Goal: Task Accomplishment & Management: Manage account settings

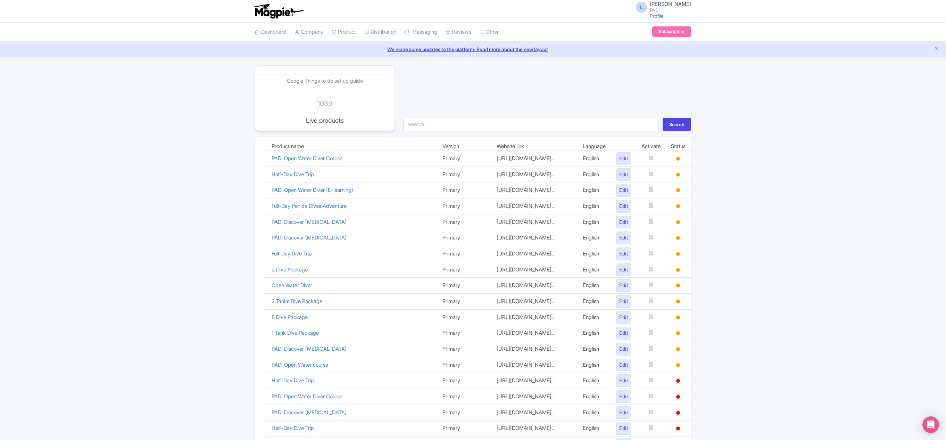
scroll to position [279, 0]
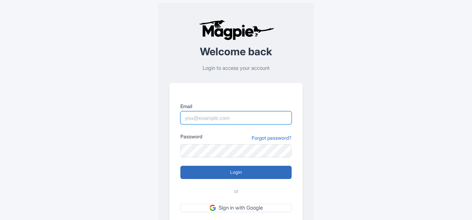
type input "luca.novelli@padi.com"
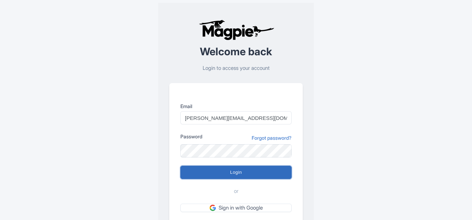
click at [234, 172] on input "Login" at bounding box center [235, 172] width 111 height 13
type input "Logging in..."
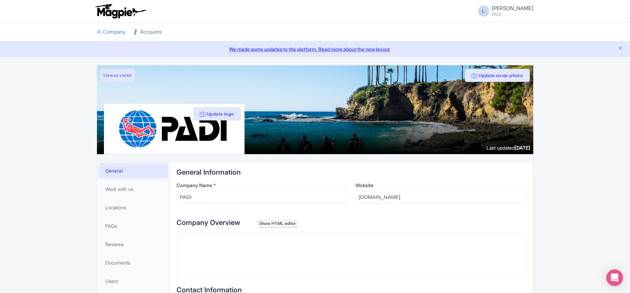
click at [159, 31] on link "Accounts" at bounding box center [148, 32] width 28 height 19
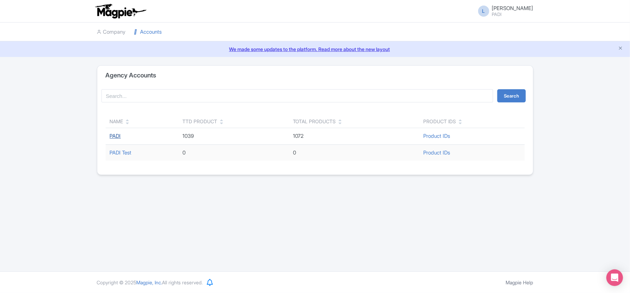
click at [113, 138] on link "PADI" at bounding box center [115, 136] width 11 height 7
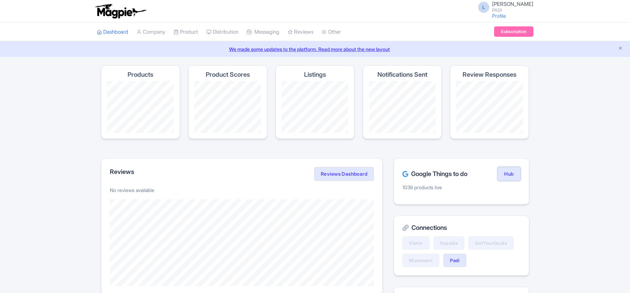
click at [509, 176] on link "Hub" at bounding box center [508, 174] width 23 height 14
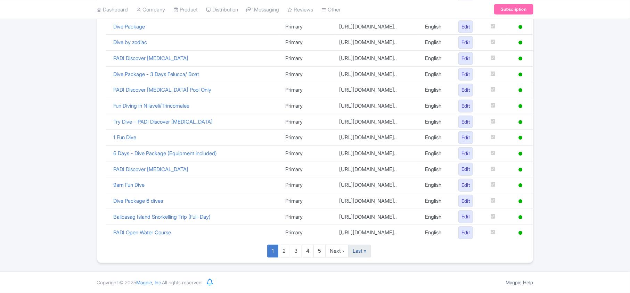
scroll to position [480, 0]
click at [355, 255] on link "Last »" at bounding box center [359, 251] width 23 height 13
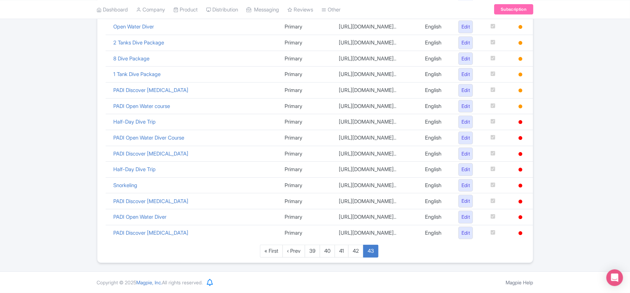
scroll to position [417, 0]
click at [357, 252] on link "42" at bounding box center [355, 251] width 15 height 13
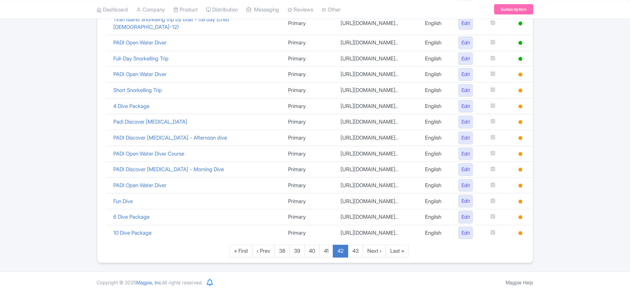
scroll to position [487, 0]
drag, startPoint x: 609, startPoint y: 85, endPoint x: 469, endPoint y: 60, distance: 142.2
click at [609, 85] on div "Google Things to do set up guide 1039 Live products Search Product name Version…" at bounding box center [315, 0] width 630 height 525
click at [342, 38] on link "Connections" at bounding box center [360, 37] width 76 height 11
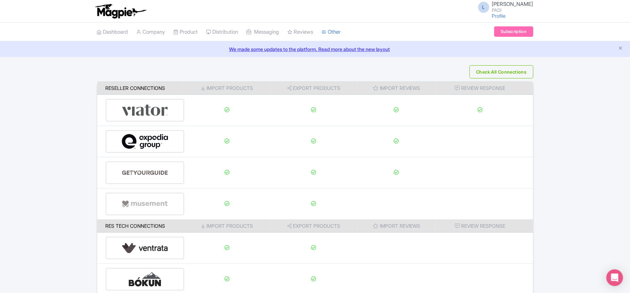
click at [603, 185] on div "Check All Connections Reseller Connections Import Products Export Products Impo…" at bounding box center [315, 217] width 630 height 305
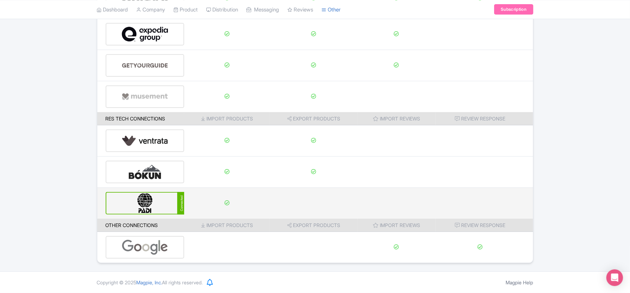
scroll to position [109, 0]
click at [161, 203] on img at bounding box center [145, 203] width 47 height 21
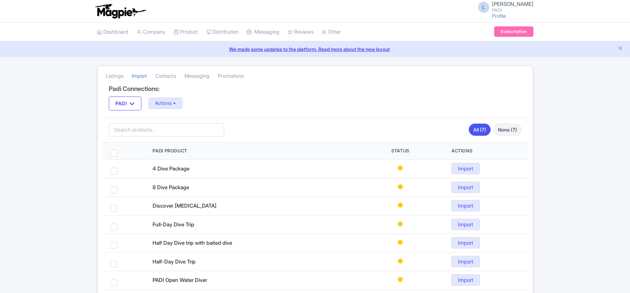
scroll to position [39, 0]
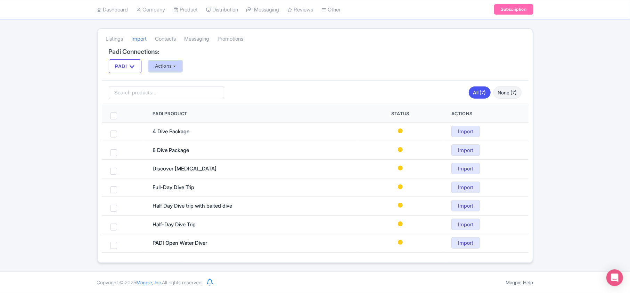
click at [167, 66] on button "Actions" at bounding box center [165, 65] width 34 height 11
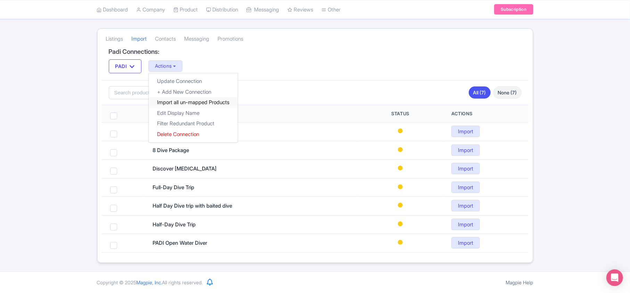
click at [169, 102] on link "Import all un-mapped Products" at bounding box center [193, 102] width 89 height 11
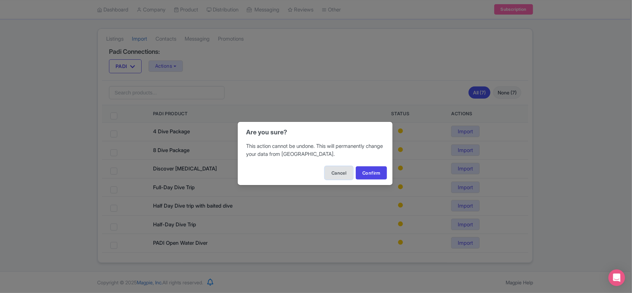
click at [338, 174] on button "Cancel" at bounding box center [339, 172] width 28 height 13
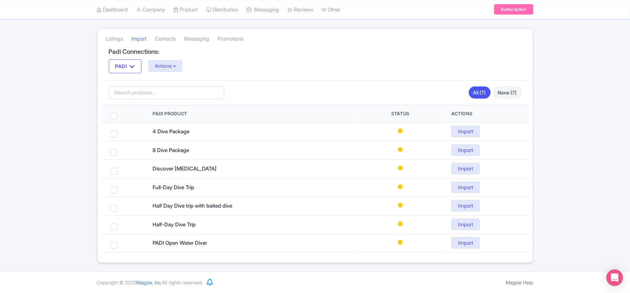
click at [571, 131] on div "Listings Import Contacts Messaging Promotions Padi Connections: PADI PADI Actio…" at bounding box center [315, 145] width 630 height 235
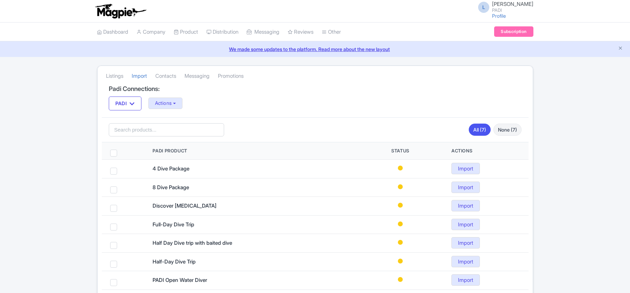
scroll to position [39, 0]
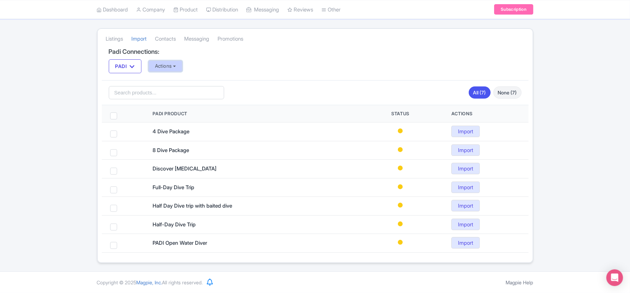
click at [172, 63] on button "Actions" at bounding box center [165, 65] width 34 height 11
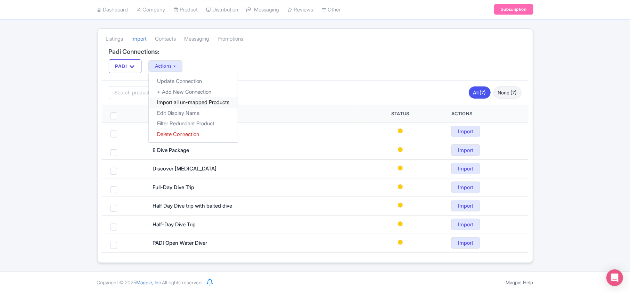
click at [173, 102] on link "Import all un-mapped Products" at bounding box center [193, 102] width 89 height 11
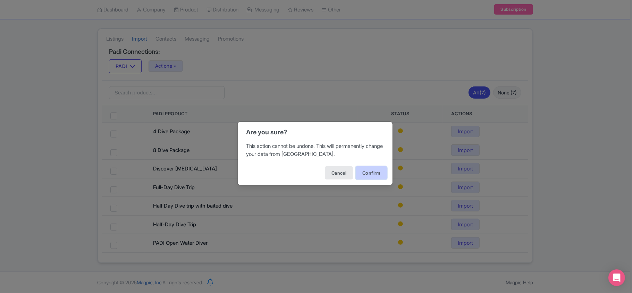
click at [379, 170] on button "Confirm" at bounding box center [371, 172] width 31 height 13
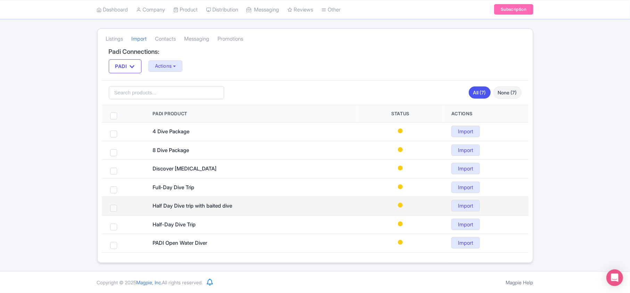
click at [110, 209] on span at bounding box center [113, 208] width 7 height 7
click at [121, 209] on input "checkbox" at bounding box center [123, 207] width 5 height 5
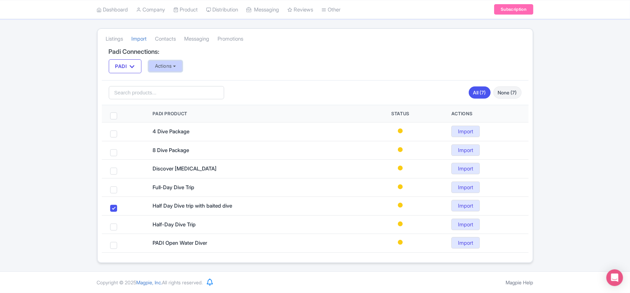
click at [179, 65] on button "Actions" at bounding box center [165, 65] width 34 height 11
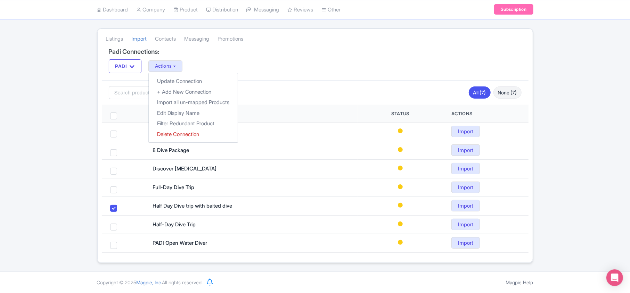
click at [282, 64] on div "PADI PADI Actions Update Connection + Add New Connection Import all un-mapped P…" at bounding box center [315, 66] width 413 height 14
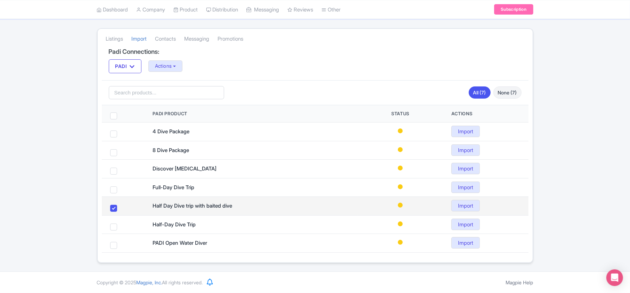
click at [114, 212] on td at bounding box center [123, 206] width 43 height 19
click at [111, 206] on span at bounding box center [113, 208] width 7 height 7
click at [121, 206] on input "checkbox" at bounding box center [123, 207] width 5 height 5
checkbox input "false"
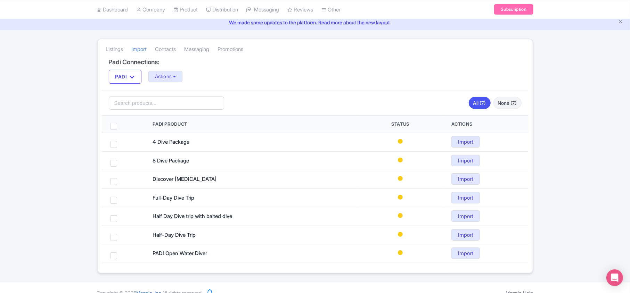
scroll to position [39, 0]
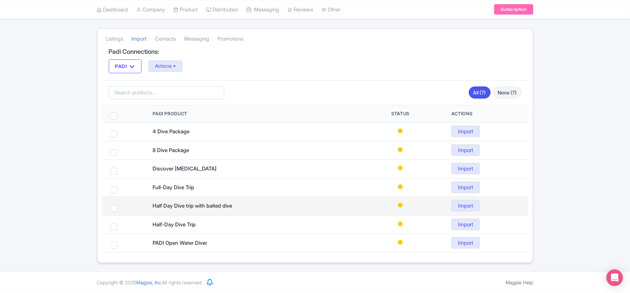
click at [469, 197] on td "Import" at bounding box center [485, 206] width 85 height 19
click at [470, 207] on link "Import" at bounding box center [465, 205] width 28 height 11
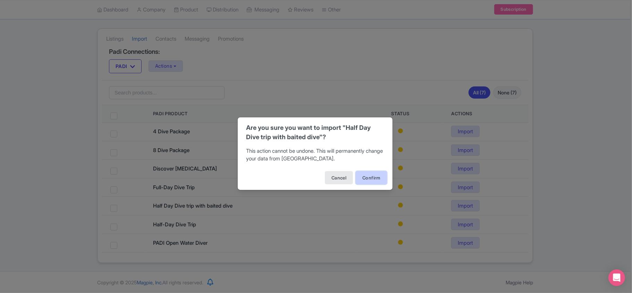
click at [366, 177] on button "Confirm" at bounding box center [371, 177] width 31 height 13
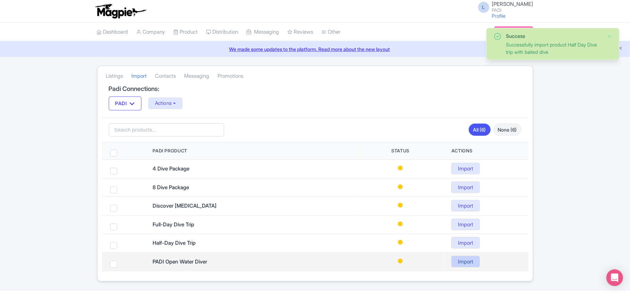
click at [463, 266] on link "Import" at bounding box center [465, 261] width 28 height 11
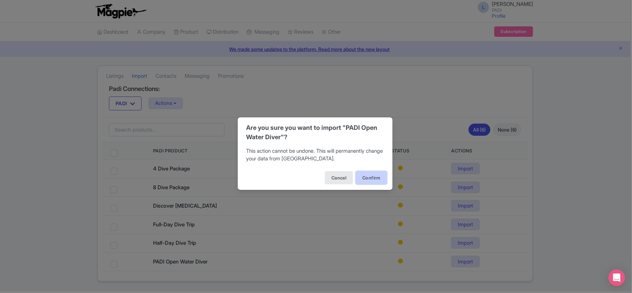
click at [368, 175] on button "Confirm" at bounding box center [371, 177] width 31 height 13
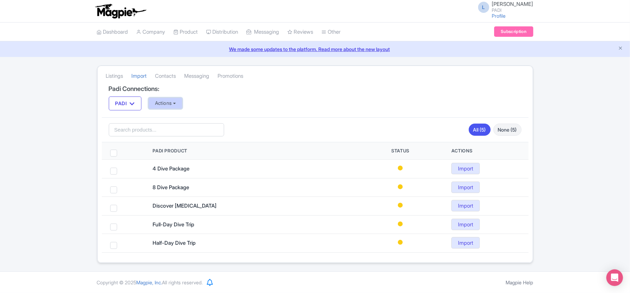
click at [175, 106] on button "Actions" at bounding box center [165, 103] width 34 height 11
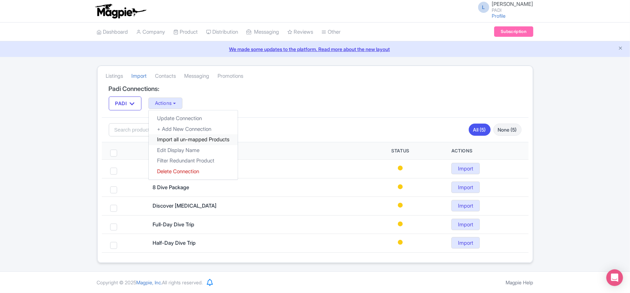
click at [176, 139] on link "Import all un-mapped Products" at bounding box center [193, 139] width 89 height 11
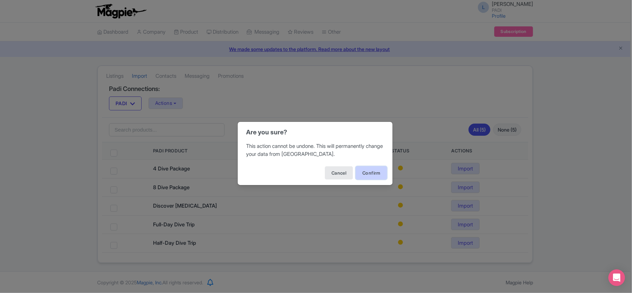
click at [367, 174] on button "Confirm" at bounding box center [371, 172] width 31 height 13
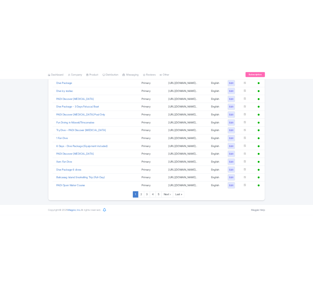
scroll to position [480, 0]
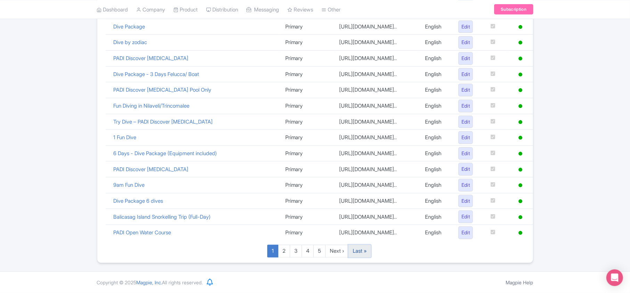
click at [359, 249] on link "Last »" at bounding box center [359, 251] width 23 height 13
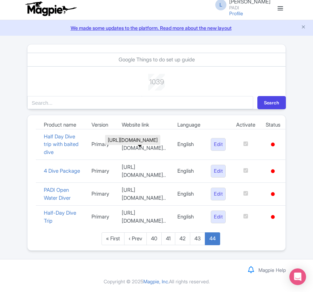
scroll to position [58, 0]
click at [199, 241] on link "43" at bounding box center [197, 239] width 15 height 13
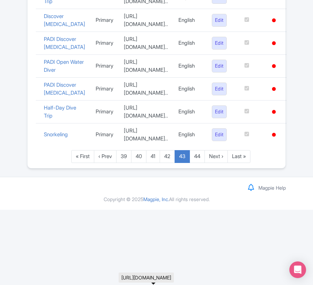
scroll to position [689, 0]
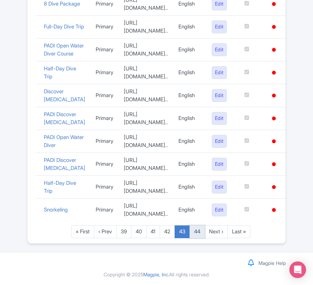
click at [196, 231] on link "44" at bounding box center [196, 232] width 15 height 13
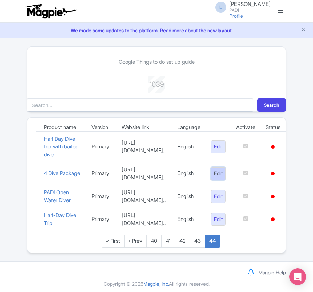
click at [225, 180] on link "Edit" at bounding box center [217, 173] width 15 height 13
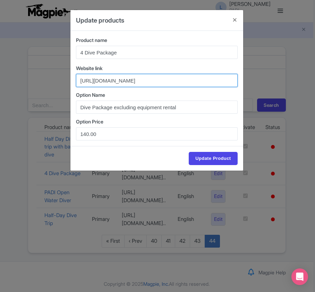
drag, startPoint x: 217, startPoint y: 81, endPoint x: -1, endPoint y: 64, distance: 218.4
click at [0, 64] on html "L [PERSON_NAME] PADI Profile Users Settings Sign out Dashboard Company Product …" at bounding box center [157, 146] width 315 height 292
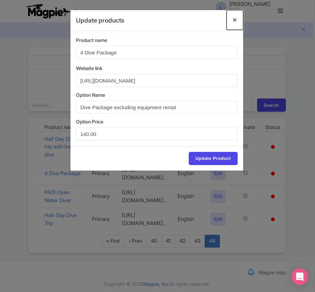
click at [231, 16] on button "Close" at bounding box center [235, 20] width 17 height 20
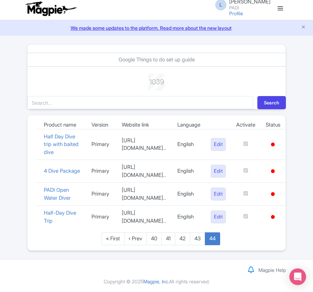
scroll to position [58, 0]
click at [197, 238] on link "43" at bounding box center [197, 239] width 15 height 13
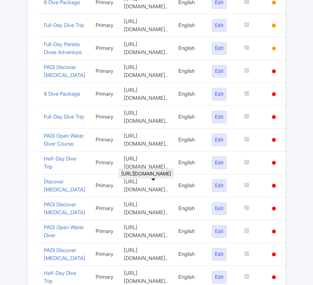
scroll to position [417, 0]
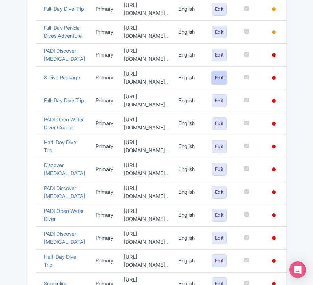
click at [226, 84] on link "Edit" at bounding box center [219, 78] width 15 height 13
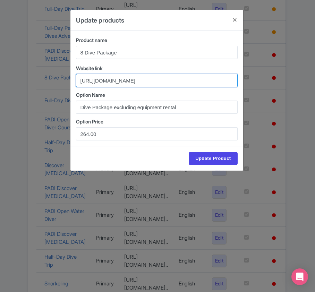
drag, startPoint x: 217, startPoint y: 81, endPoint x: -1, endPoint y: 71, distance: 218.0
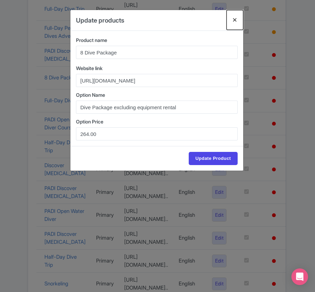
click at [234, 19] on button "Close" at bounding box center [235, 20] width 17 height 20
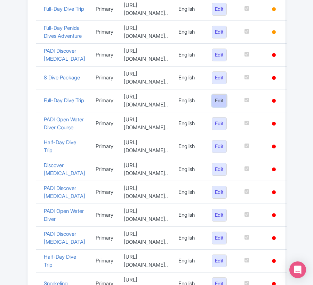
click at [226, 107] on link "Edit" at bounding box center [219, 100] width 15 height 13
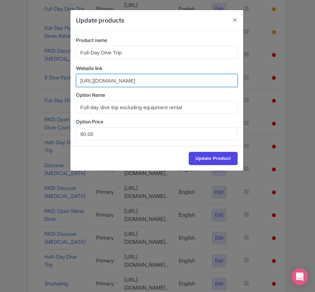
drag, startPoint x: 78, startPoint y: 81, endPoint x: 217, endPoint y: 86, distance: 139.7
click at [217, 86] on input "https://travel.padi.com/dive-trip/gozo/full-day-dive-trip-13177/?source=google&…" at bounding box center [157, 80] width 162 height 13
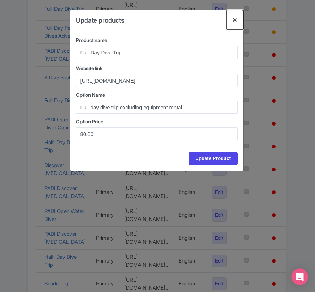
click at [234, 23] on button "Close" at bounding box center [235, 20] width 17 height 20
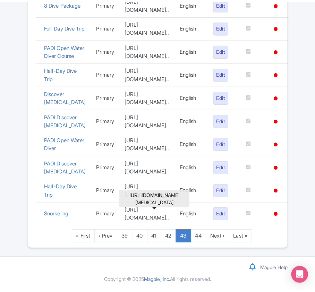
scroll to position [509, 0]
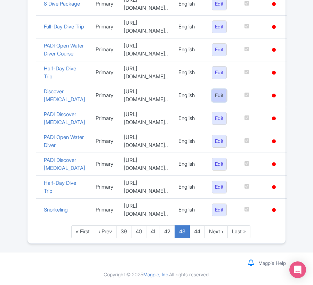
click at [226, 102] on link "Edit" at bounding box center [219, 95] width 15 height 13
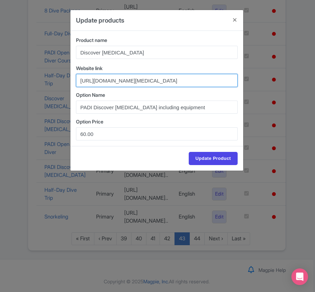
scroll to position [0, 138]
drag, startPoint x: 76, startPoint y: 81, endPoint x: 99, endPoint y: 81, distance: 22.2
click at [99, 81] on input "https://travel.padi.com/dive-course/gozo/discover-scuba-diving-2765/?source=goo…" at bounding box center [157, 80] width 162 height 13
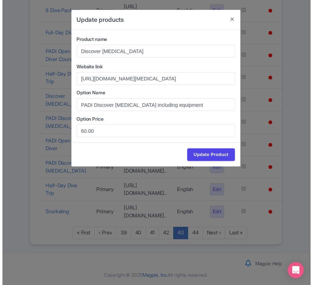
scroll to position [0, 0]
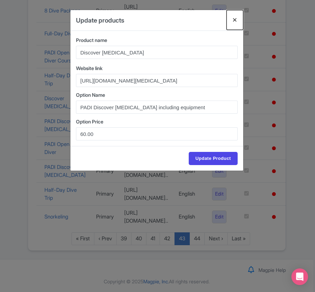
click at [233, 19] on button "Close" at bounding box center [235, 20] width 17 height 20
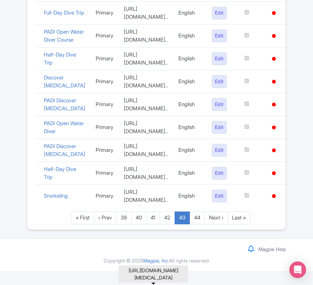
scroll to position [648, 0]
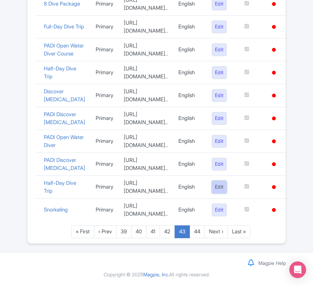
click at [226, 194] on link "Edit" at bounding box center [219, 187] width 15 height 13
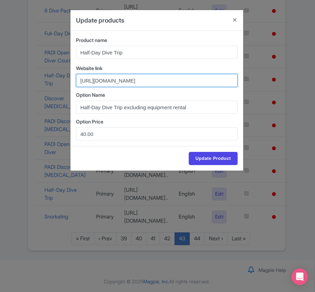
drag, startPoint x: 77, startPoint y: 80, endPoint x: 220, endPoint y: 81, distance: 142.4
click at [220, 81] on input "https://travel.padi.com/dive-trip/gozo/half-day-dive-trip-13180/?source=google&…" at bounding box center [157, 80] width 162 height 13
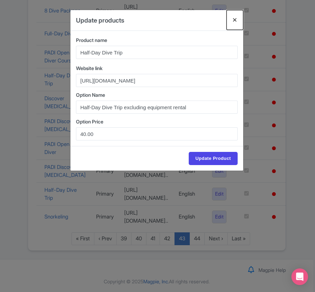
click at [231, 17] on button "Close" at bounding box center [235, 20] width 17 height 20
